Goal: Task Accomplishment & Management: Manage account settings

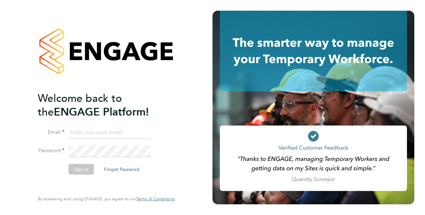
click at [82, 134] on input at bounding box center [109, 133] width 83 height 12
type input "simon.brooks@justice.gov.uk"
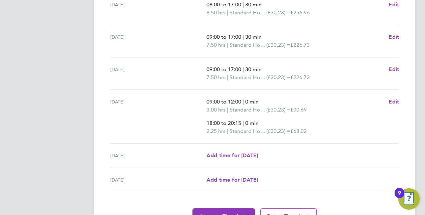
scroll to position [293, 0]
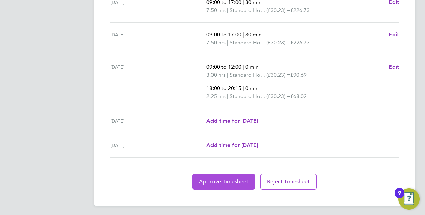
click at [226, 182] on span "Approve Timesheet" at bounding box center [223, 181] width 49 height 7
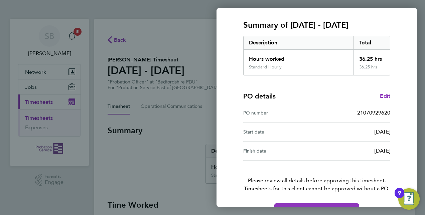
scroll to position [104, 0]
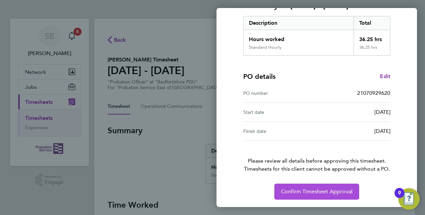
click at [320, 191] on span "Confirm Timesheet Approval" at bounding box center [317, 191] width 72 height 7
